Goal: Task Accomplishment & Management: Complete application form

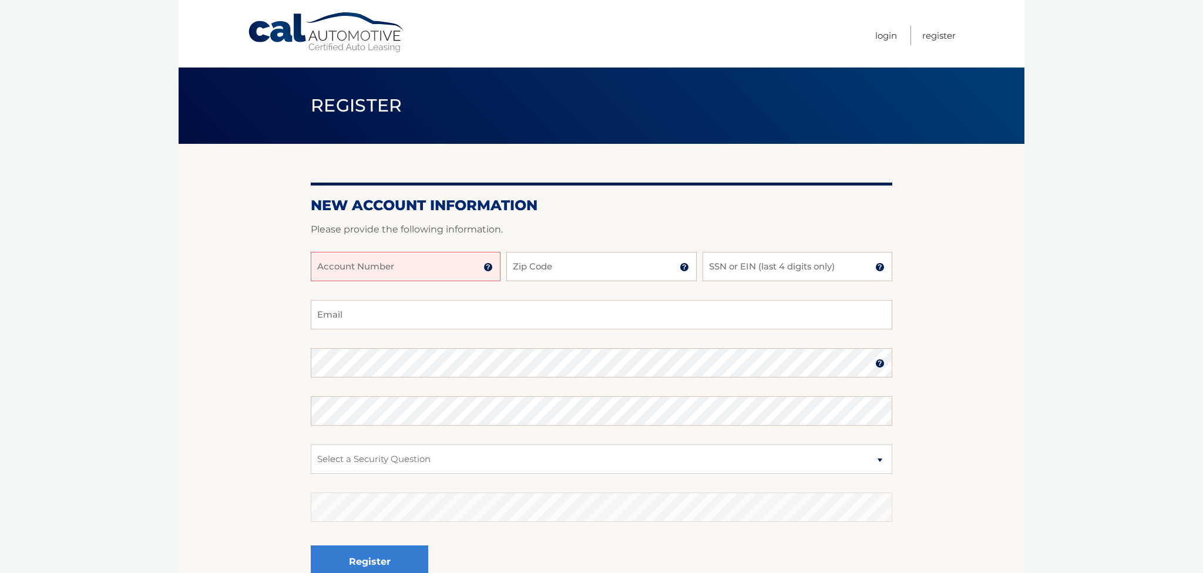
click at [362, 266] on input "Account Number" at bounding box center [406, 266] width 190 height 29
type input "44455987761"
click at [532, 260] on input "Zip Code" at bounding box center [601, 266] width 190 height 29
type input "33433"
click at [735, 271] on input "SSN or EIN (last 4 digits only)" at bounding box center [798, 266] width 190 height 29
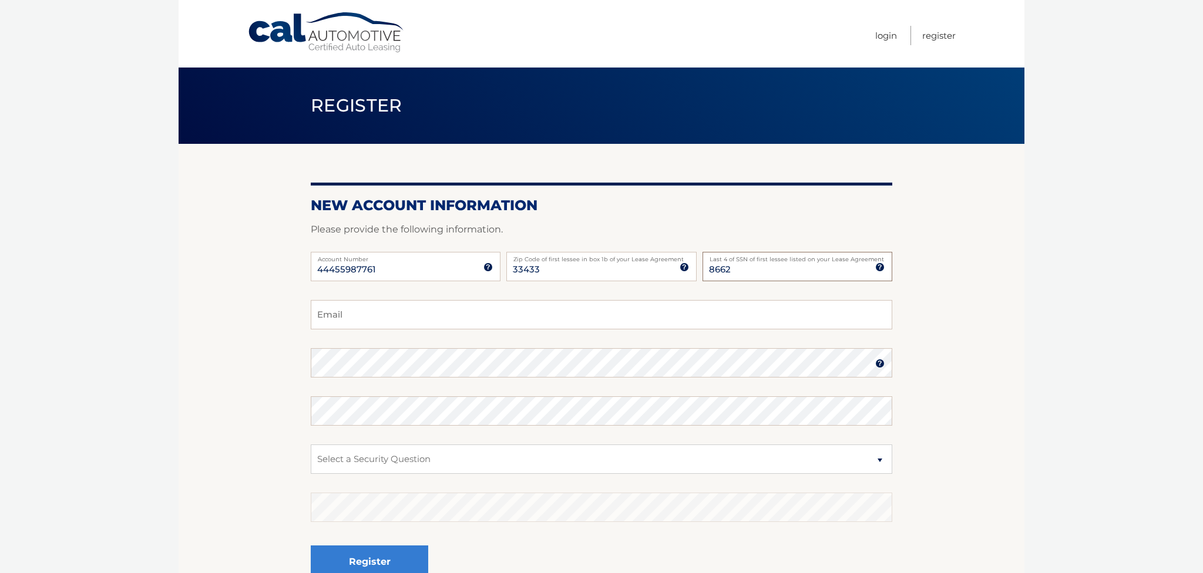
type input "8662"
click at [408, 305] on input "Email" at bounding box center [602, 314] width 582 height 29
type input "T"
type input "thecinster@att.net"
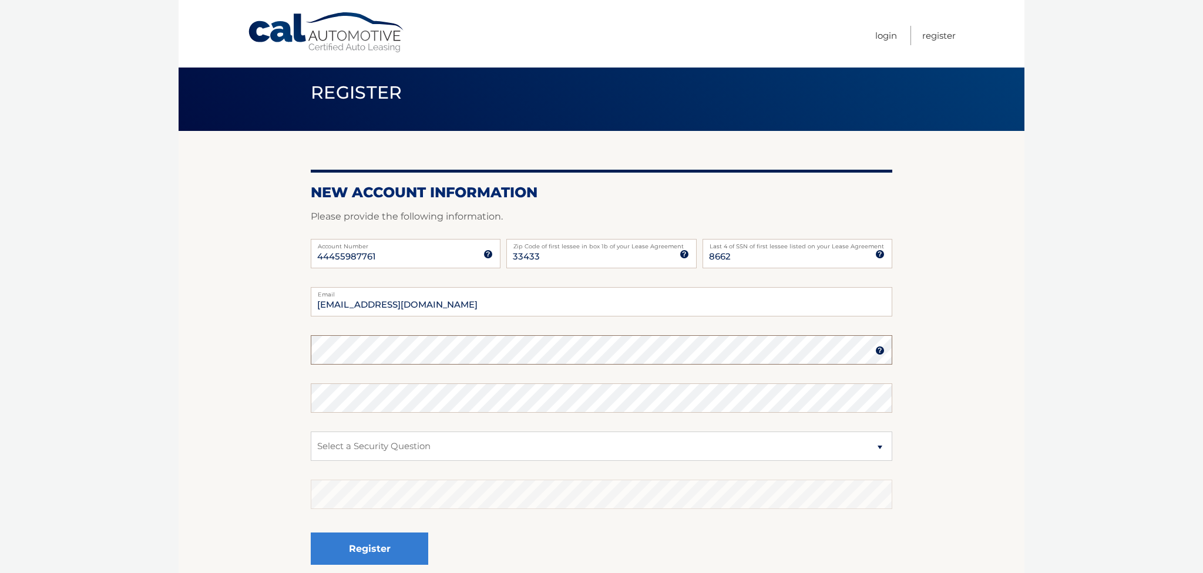
scroll to position [12, 0]
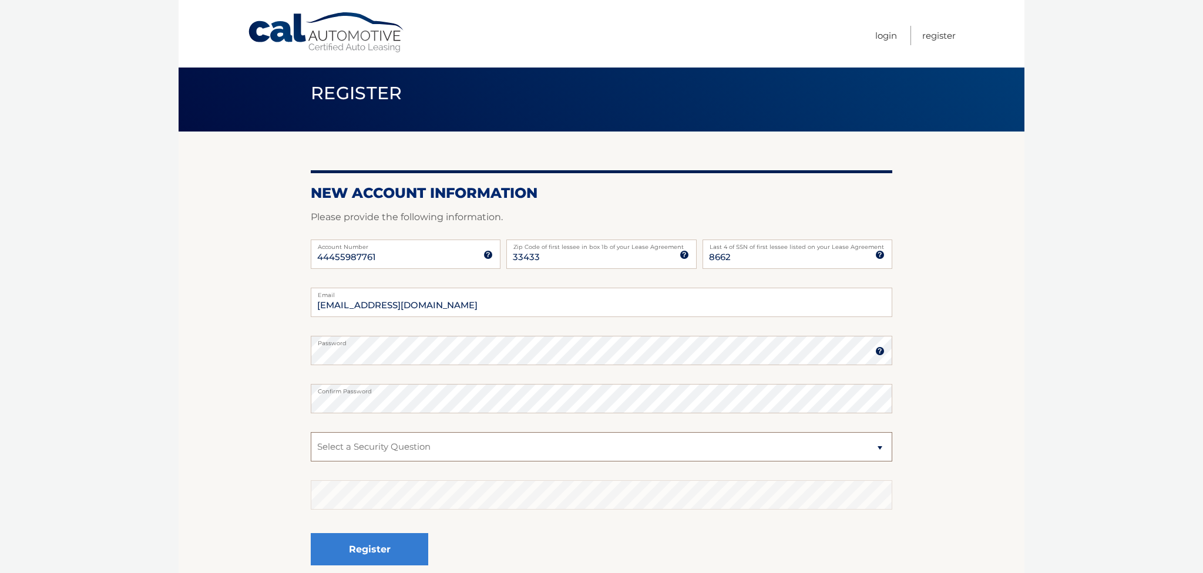
select select "1"
click option "What was the name of your elementary school?" at bounding box center [0, 0] width 0 height 0
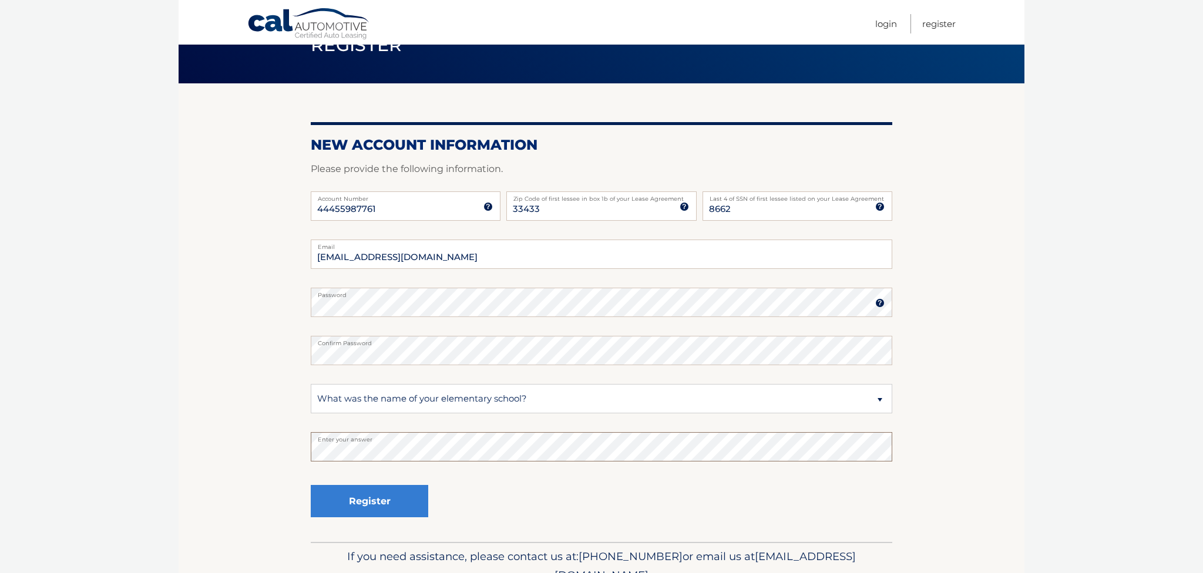
scroll to position [69, 0]
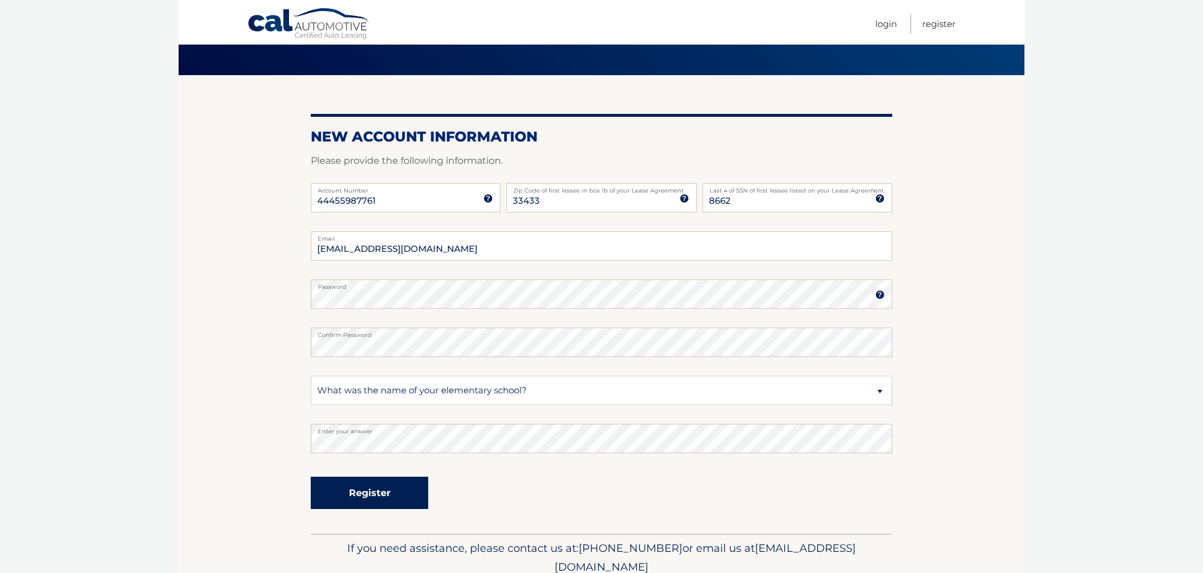
click at [340, 489] on button "Register" at bounding box center [369, 493] width 117 height 32
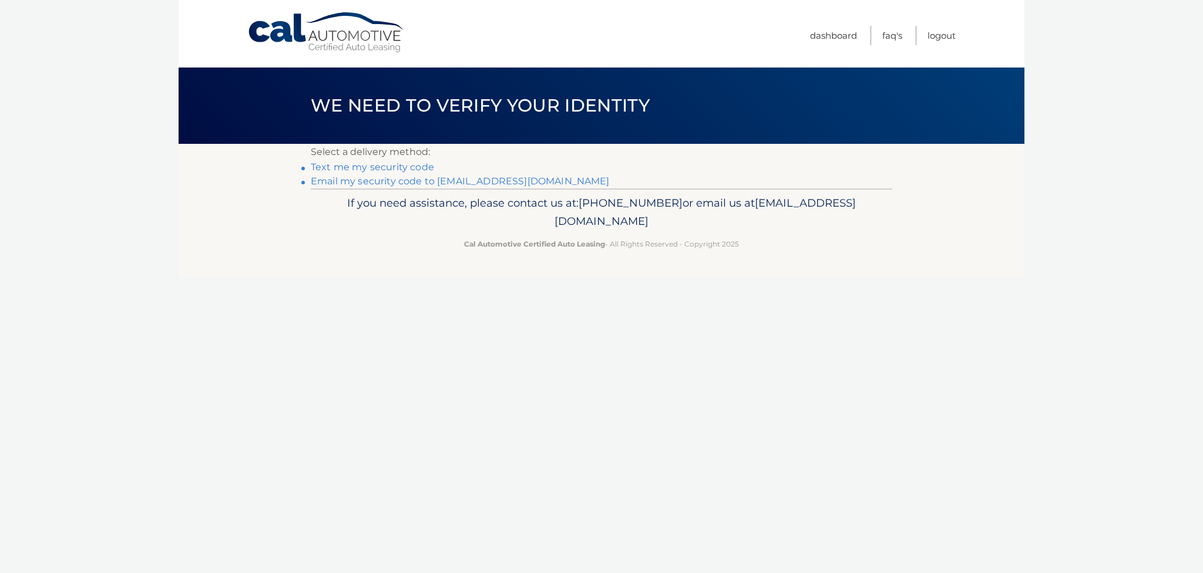
click at [343, 167] on link "Text me my security code" at bounding box center [372, 167] width 123 height 11
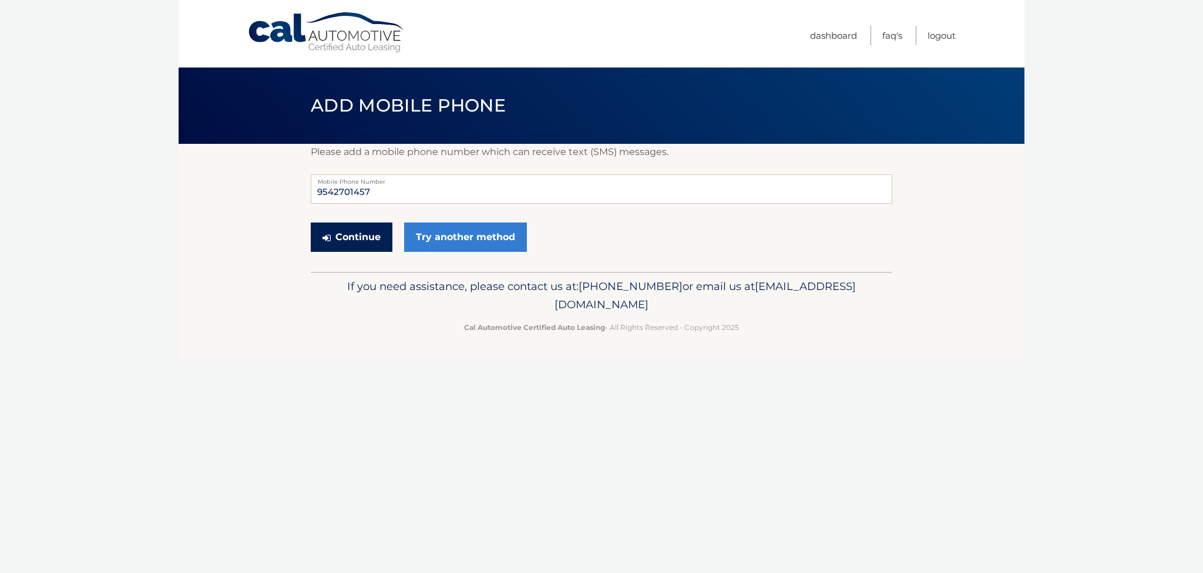
click at [364, 233] on button "Continue" at bounding box center [352, 237] width 82 height 29
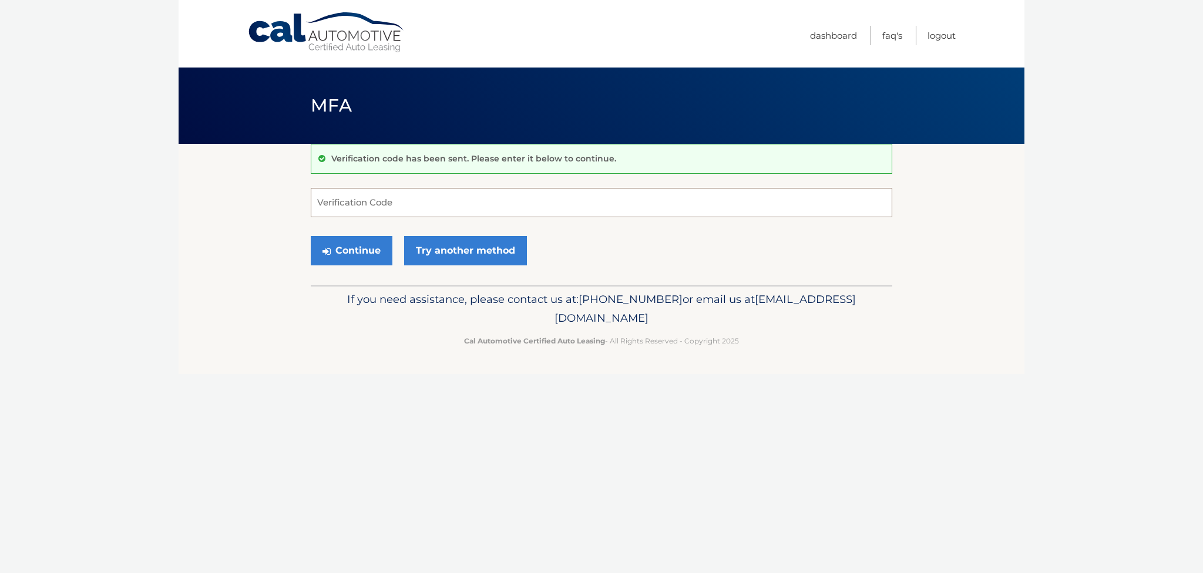
click at [359, 200] on input "Verification Code" at bounding box center [602, 202] width 582 height 29
type input "019660"
click at [349, 257] on button "Continue" at bounding box center [352, 250] width 82 height 29
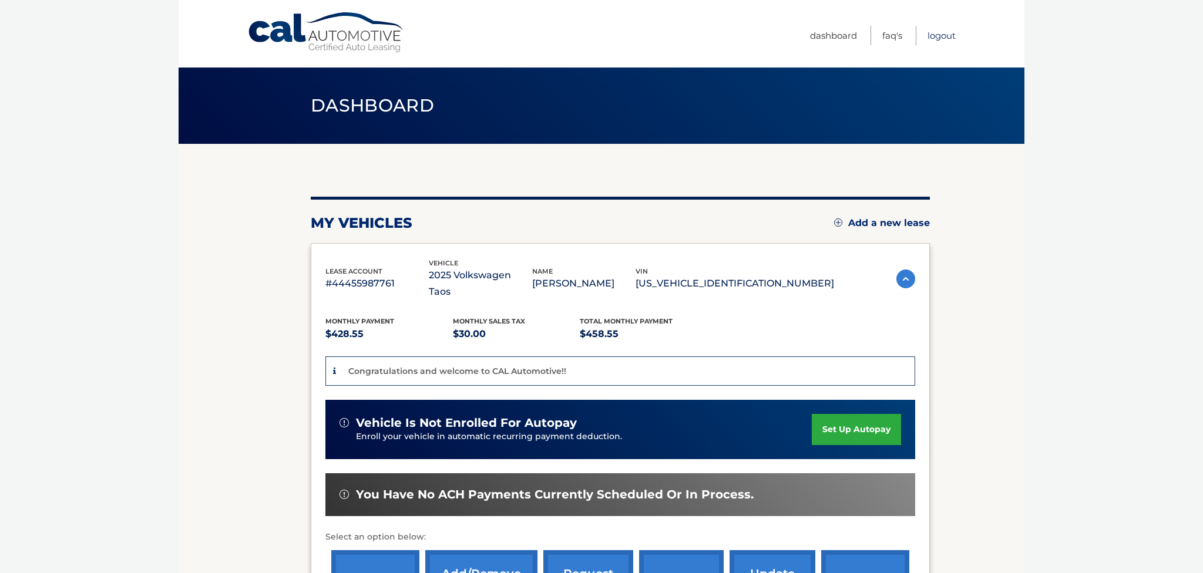
click at [943, 36] on link "Logout" at bounding box center [941, 35] width 28 height 19
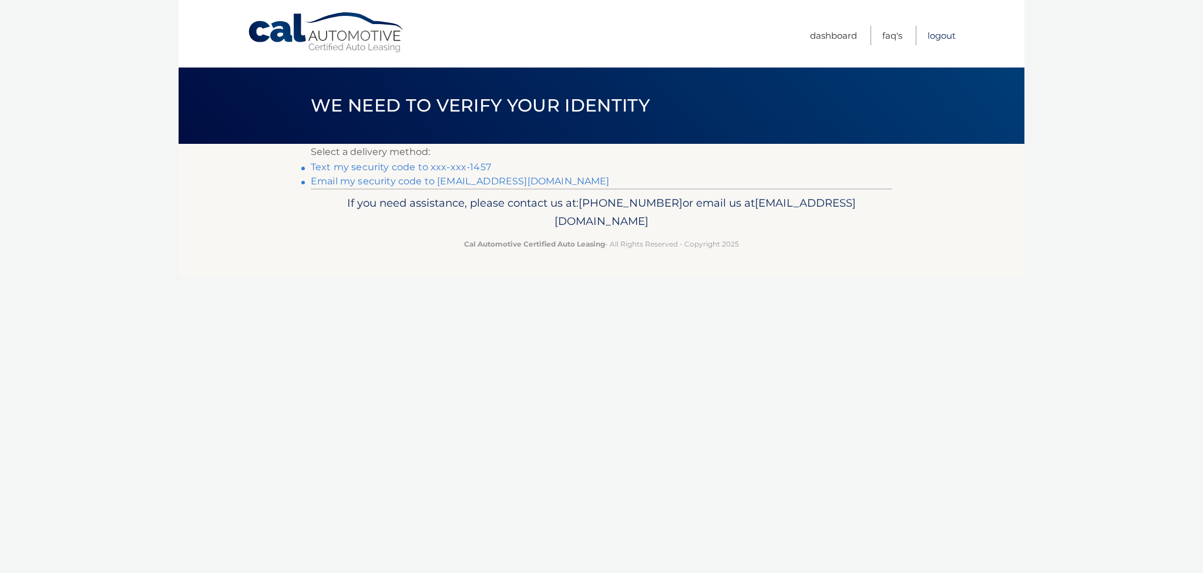
click at [945, 35] on link "Logout" at bounding box center [941, 35] width 28 height 19
